Goal: Transaction & Acquisition: Obtain resource

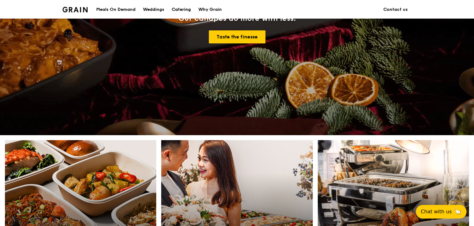
click at [182, 9] on div "Catering" at bounding box center [181, 9] width 19 height 19
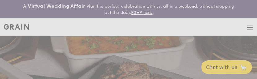
select select
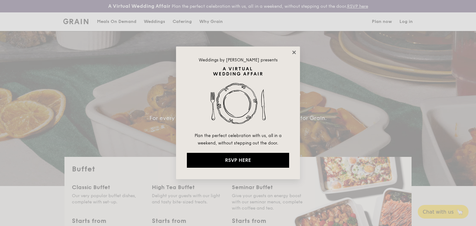
click at [256, 52] on icon at bounding box center [294, 53] width 6 height 6
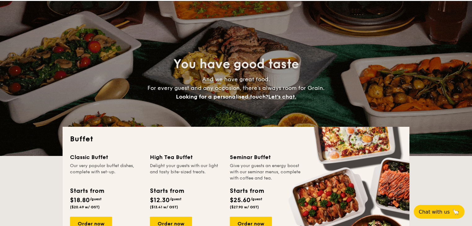
scroll to position [74, 0]
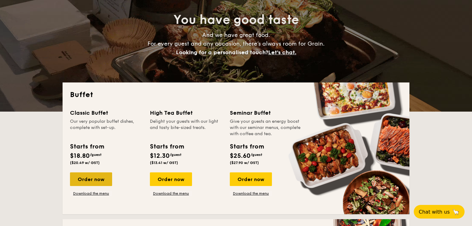
click at [103, 78] on div "Order now" at bounding box center [91, 179] width 42 height 14
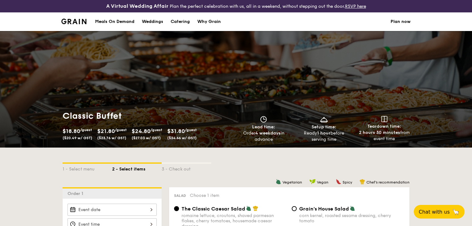
select select
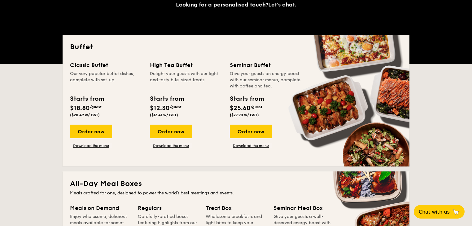
scroll to position [161, 0]
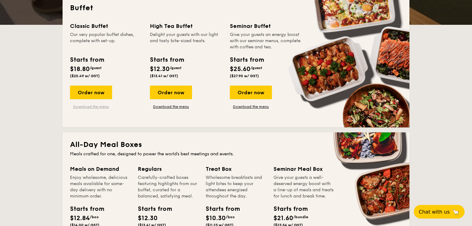
click at [94, 78] on link "Download the menu" at bounding box center [91, 106] width 42 height 5
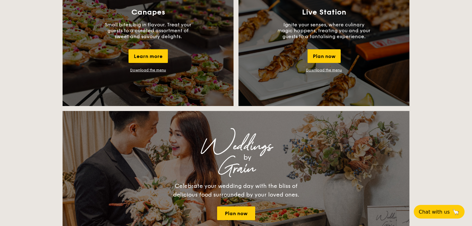
scroll to position [533, 0]
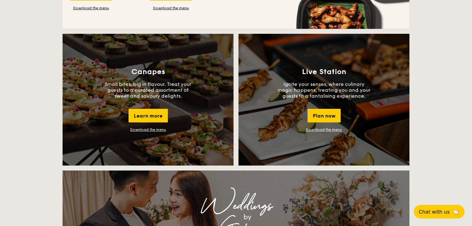
click at [256, 78] on link "Download the menu" at bounding box center [324, 129] width 36 height 4
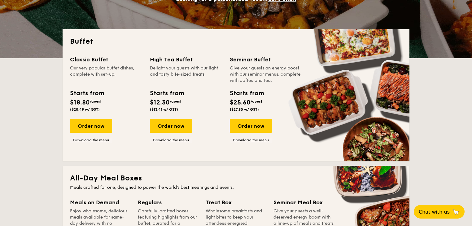
scroll to position [87, 0]
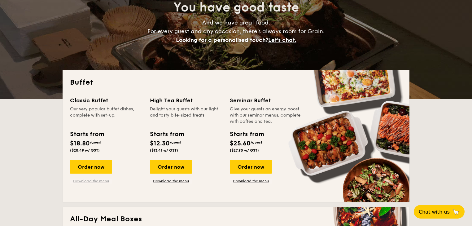
click at [98, 78] on link "Download the menu" at bounding box center [91, 180] width 42 height 5
